Goal: Information Seeking & Learning: Learn about a topic

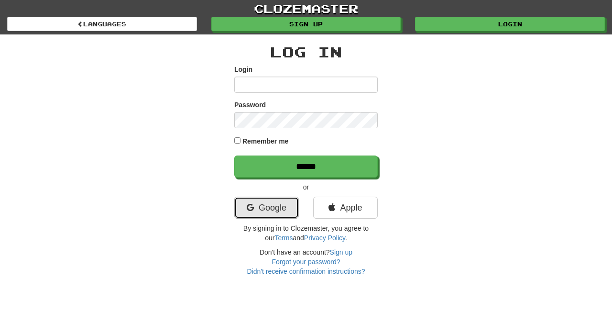
click at [294, 208] on link "Google" at bounding box center [266, 208] width 65 height 22
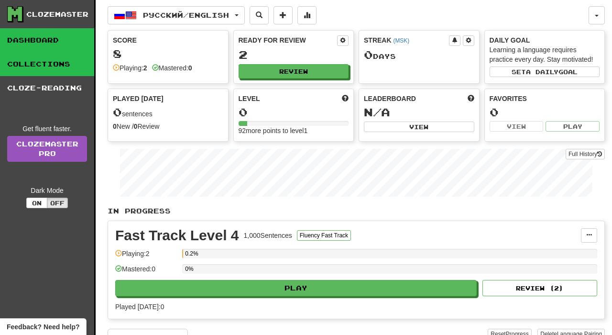
click at [47, 59] on link "Collections" at bounding box center [47, 64] width 94 height 24
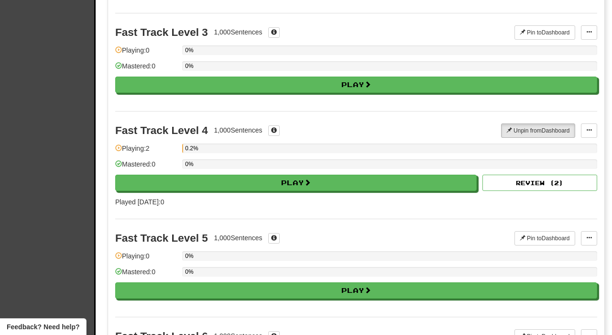
scroll to position [287, 0]
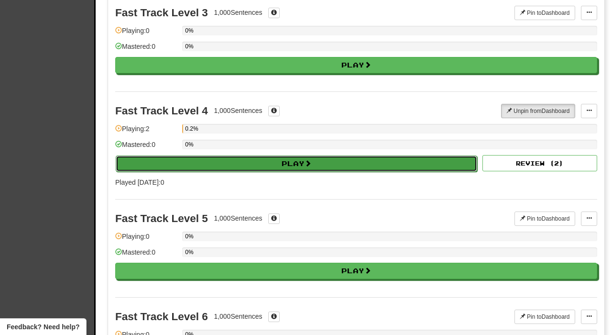
click at [269, 163] on button "Play" at bounding box center [297, 164] width 362 height 16
select select "**"
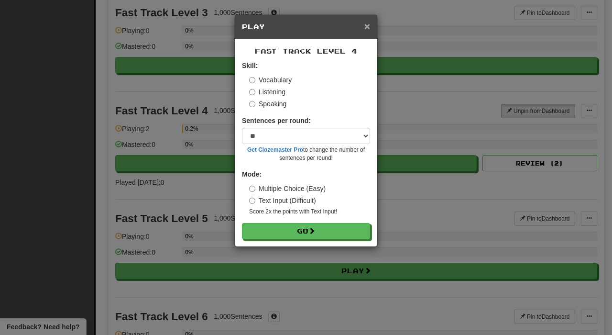
click at [367, 29] on span "×" at bounding box center [368, 26] width 6 height 11
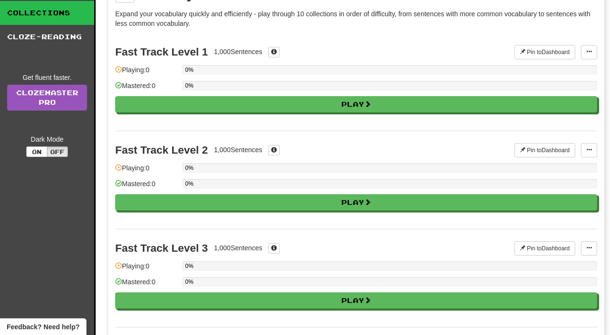
scroll to position [0, 0]
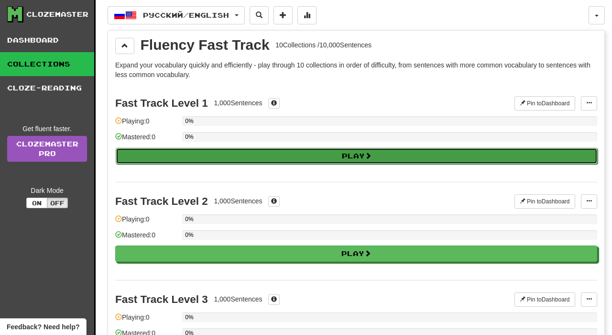
click at [201, 156] on button "Play" at bounding box center [357, 156] width 482 height 16
select select "**"
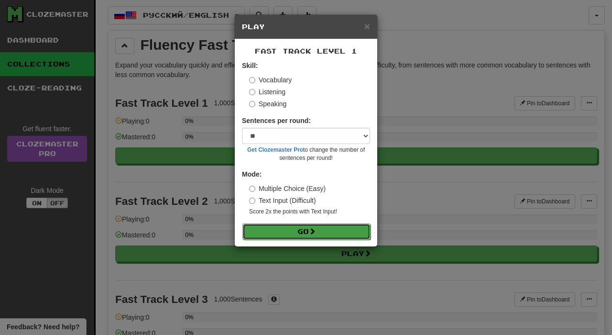
click at [285, 227] on button "Go" at bounding box center [307, 231] width 128 height 16
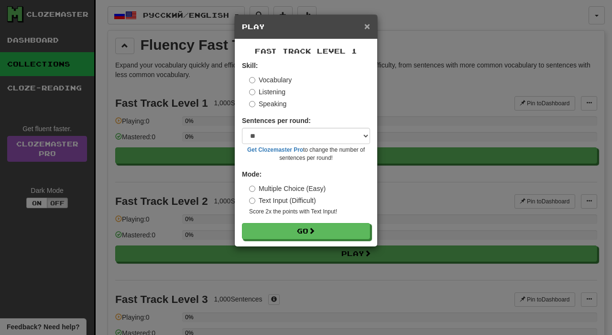
click at [368, 30] on span "×" at bounding box center [368, 26] width 6 height 11
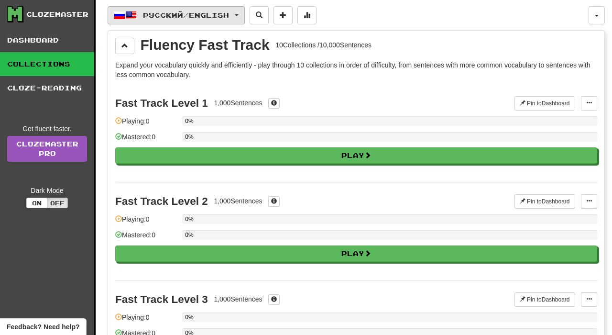
click at [227, 13] on span "Русский / English" at bounding box center [186, 15] width 86 height 8
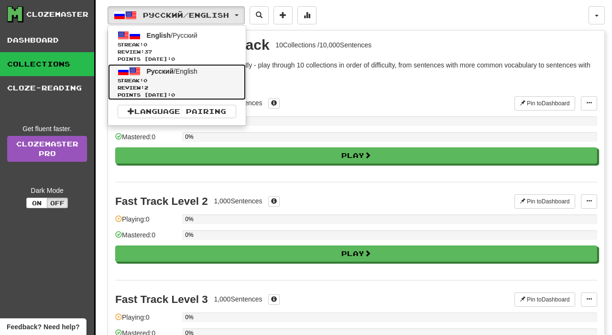
click at [191, 70] on span "Русский / English" at bounding box center [172, 71] width 51 height 8
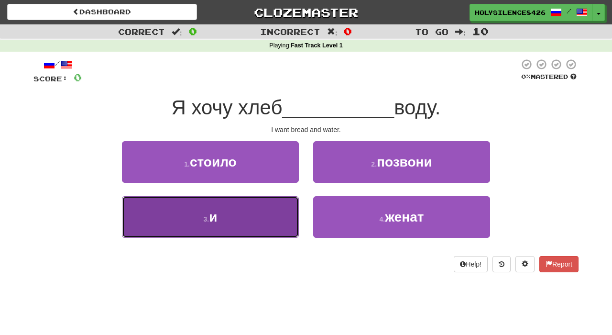
click at [283, 223] on button "3 . и" at bounding box center [210, 217] width 177 height 42
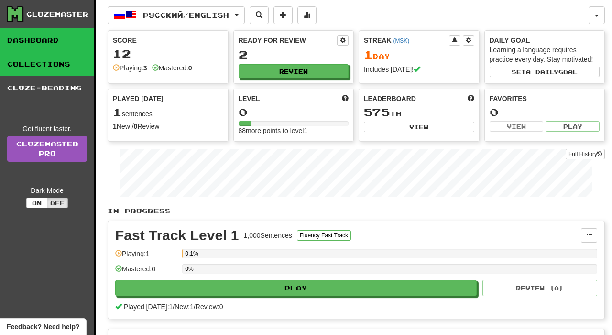
click at [42, 67] on link "Collections" at bounding box center [47, 64] width 94 height 24
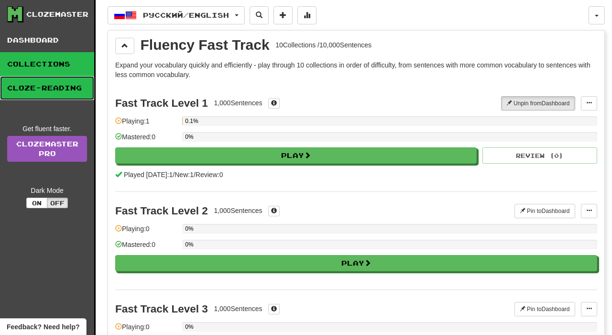
click at [56, 91] on link "Cloze-Reading" at bounding box center [47, 88] width 94 height 24
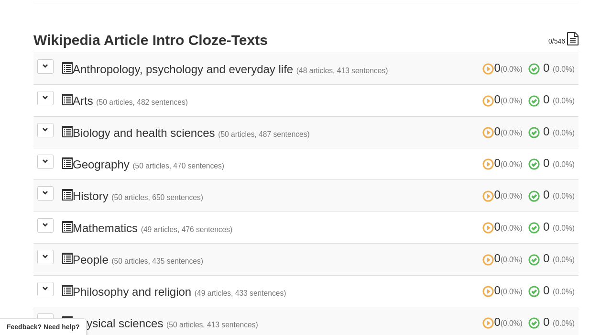
scroll to position [201, 0]
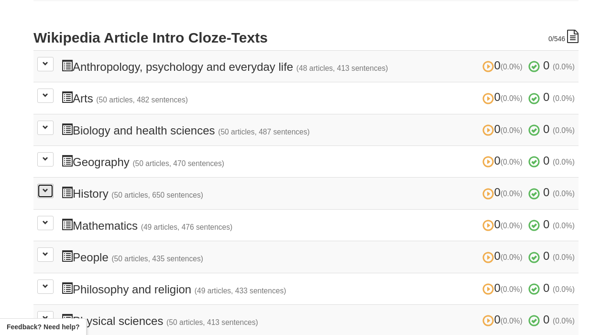
click at [48, 191] on button at bounding box center [45, 191] width 16 height 14
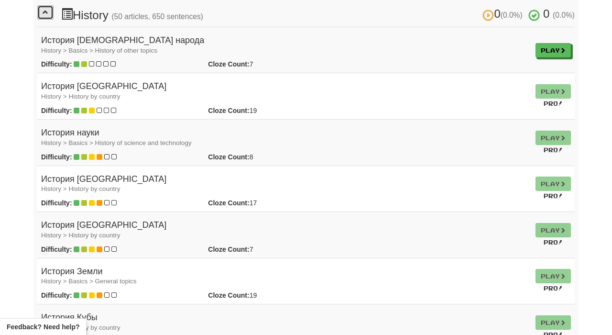
scroll to position [336, 0]
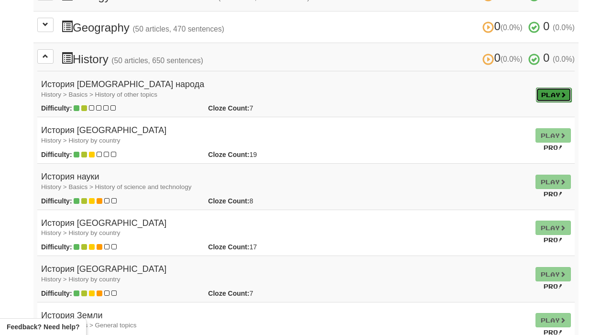
click at [550, 96] on link "Play" at bounding box center [553, 95] width 35 height 14
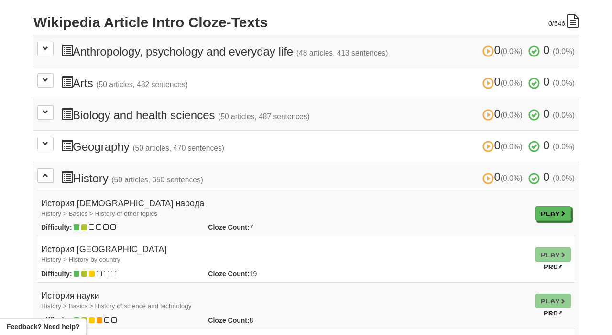
scroll to position [0, 0]
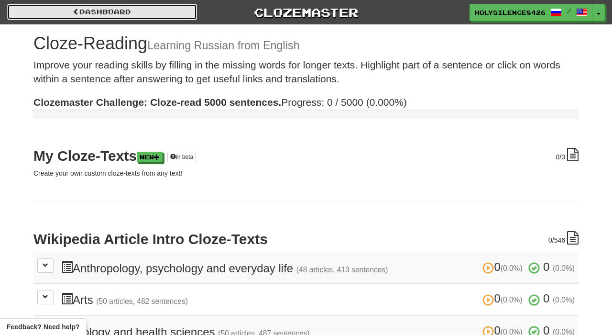
click at [67, 11] on link "Dashboard" at bounding box center [102, 12] width 190 height 16
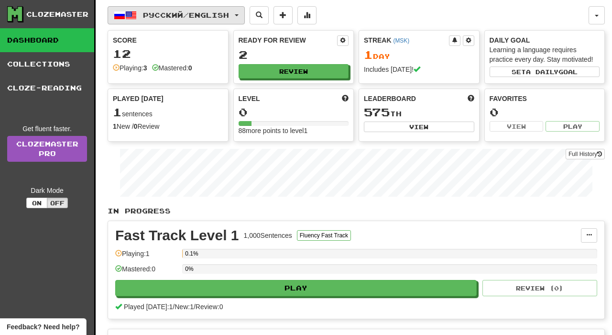
click at [189, 20] on button "Русский / English" at bounding box center [176, 15] width 137 height 18
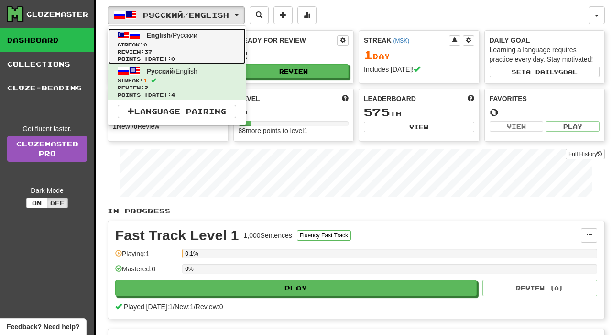
click at [183, 35] on span "English / Русский" at bounding box center [172, 36] width 51 height 8
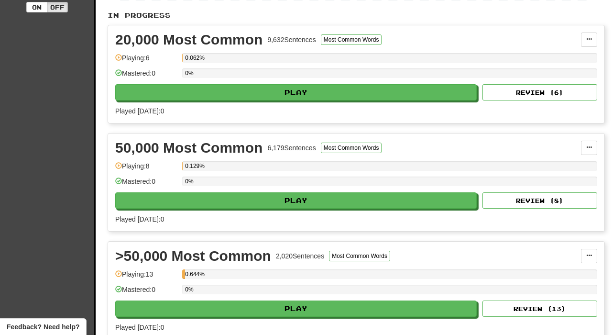
scroll to position [200, 0]
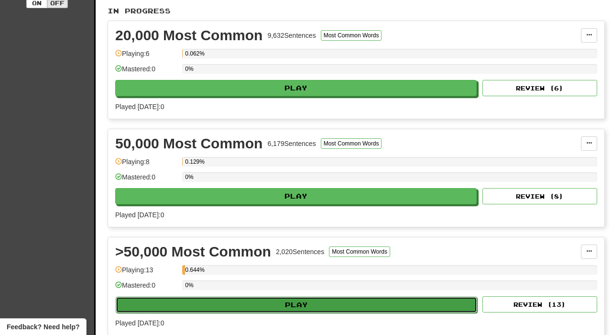
click at [293, 306] on button "Play" at bounding box center [297, 305] width 362 height 16
select select "**"
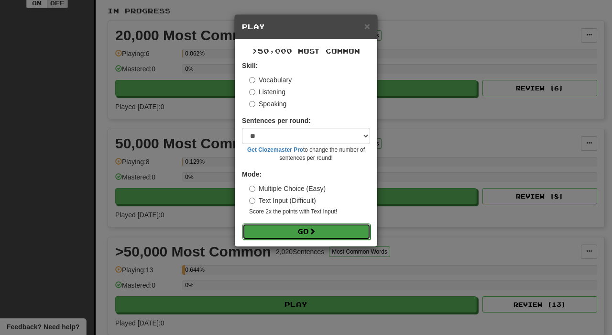
click at [303, 230] on button "Go" at bounding box center [307, 231] width 128 height 16
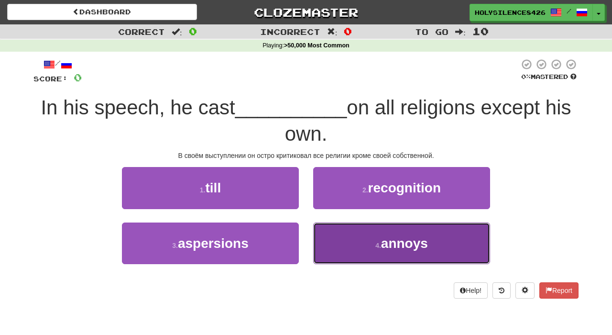
click at [387, 244] on span "annoys" at bounding box center [404, 243] width 47 height 15
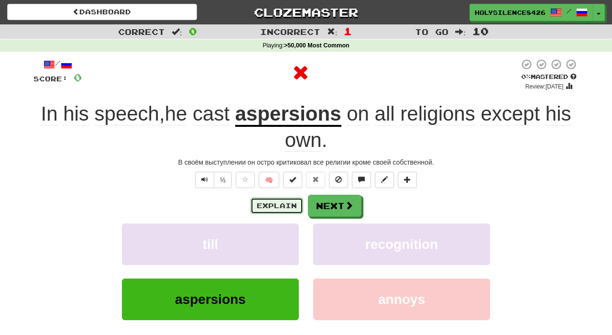
click at [284, 208] on button "Explain" at bounding box center [277, 206] width 53 height 16
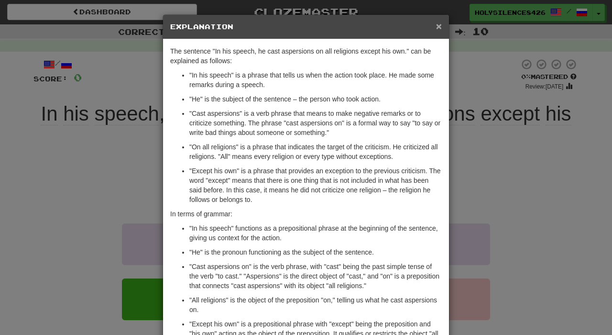
click at [438, 30] on span "×" at bounding box center [439, 26] width 6 height 11
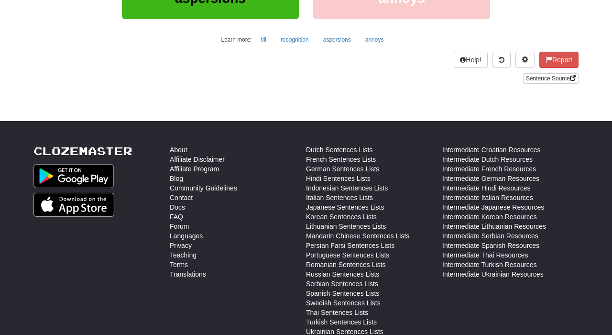
scroll to position [302, 0]
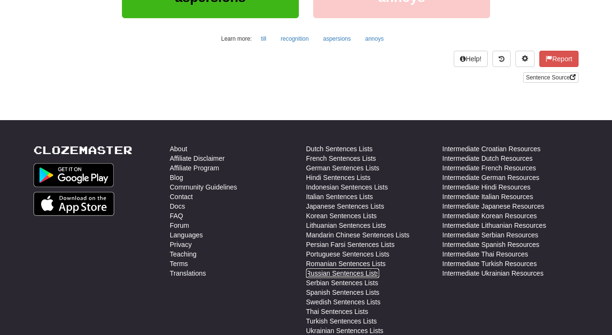
click at [364, 273] on link "Russian Sentences Lists" at bounding box center [342, 273] width 73 height 10
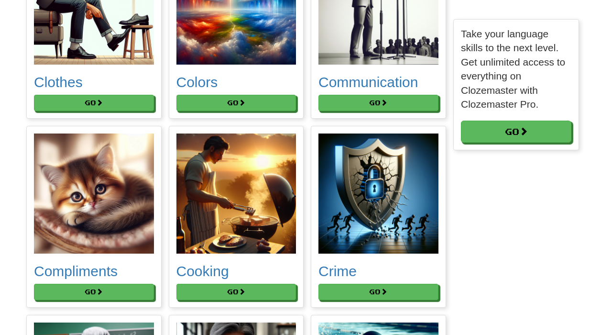
scroll to position [993, 0]
